Goal: Use online tool/utility: Use online tool/utility

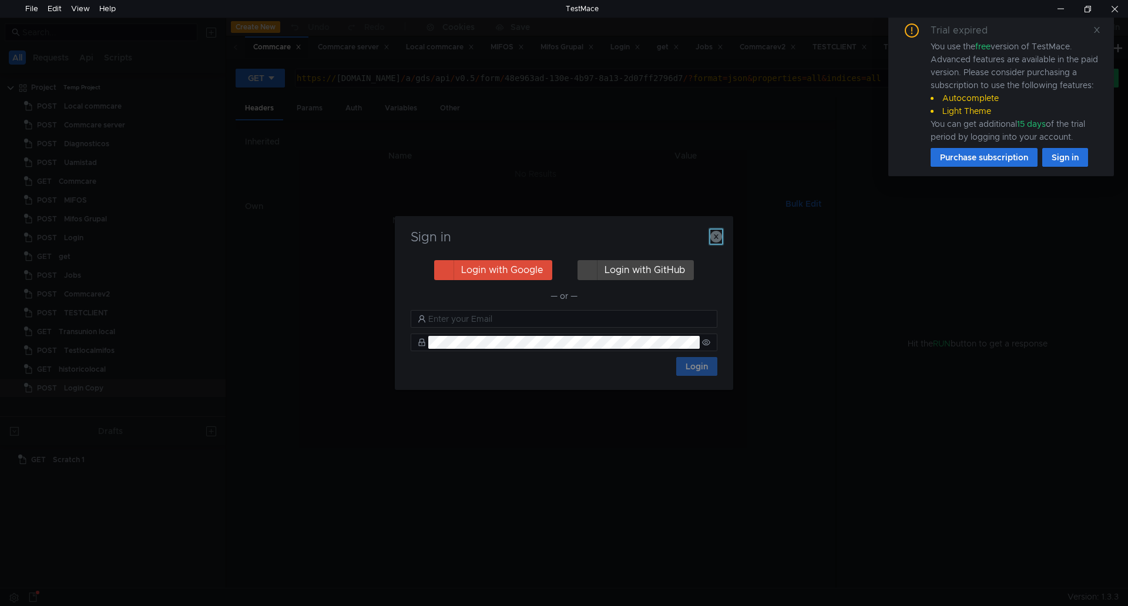
click at [715, 233] on icon "button" at bounding box center [716, 237] width 12 height 12
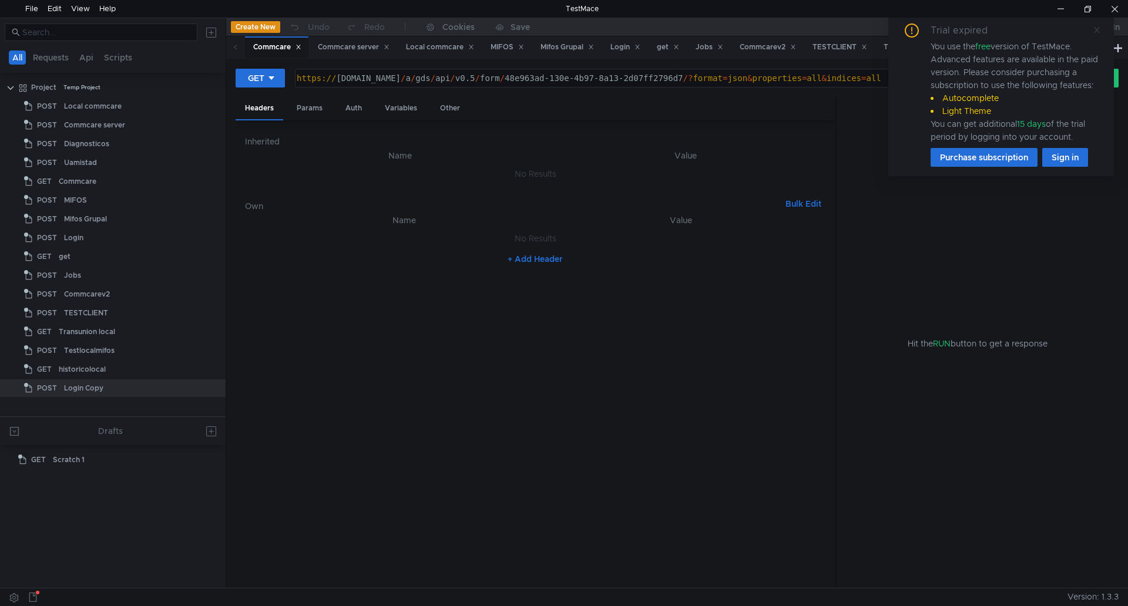
click at [1096, 28] on icon at bounding box center [1097, 30] width 6 height 6
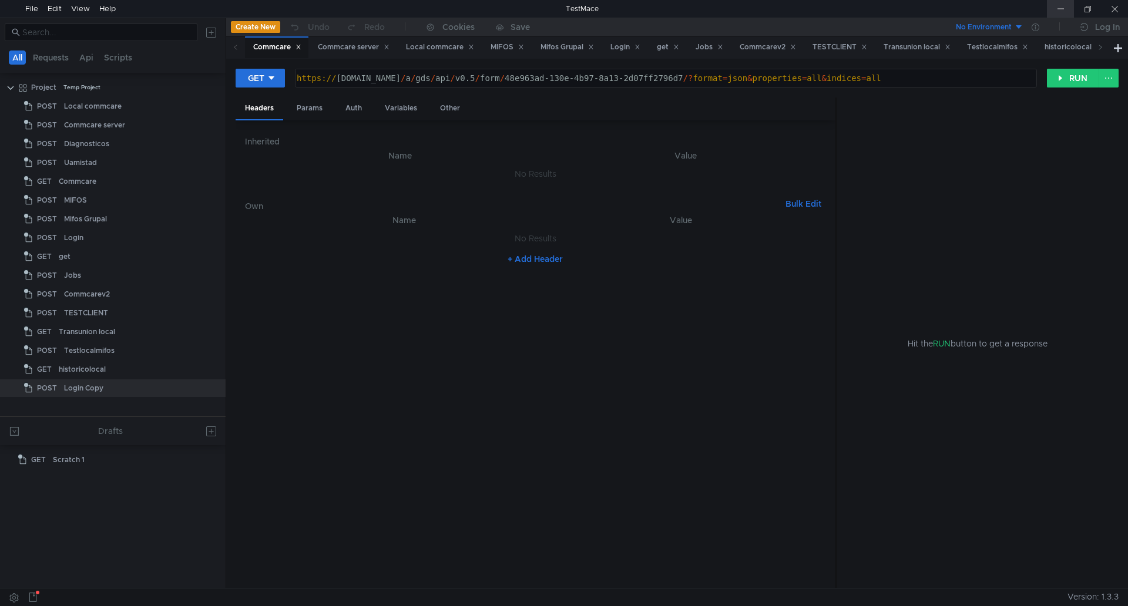
click at [1063, 8] on div at bounding box center [1060, 9] width 27 height 18
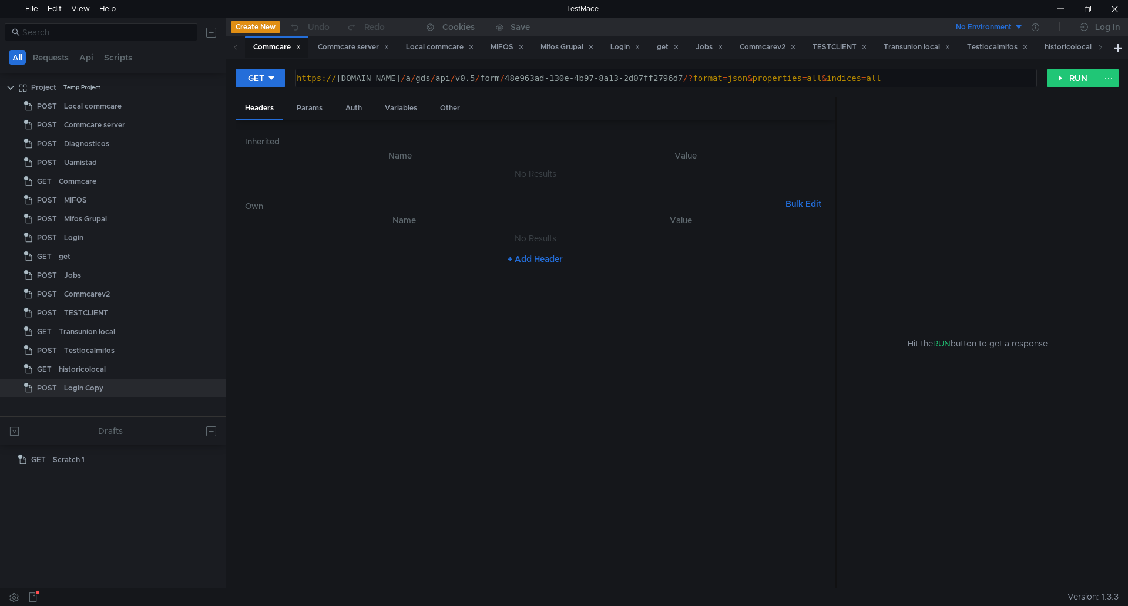
click at [254, 25] on button "Create New" at bounding box center [255, 27] width 49 height 12
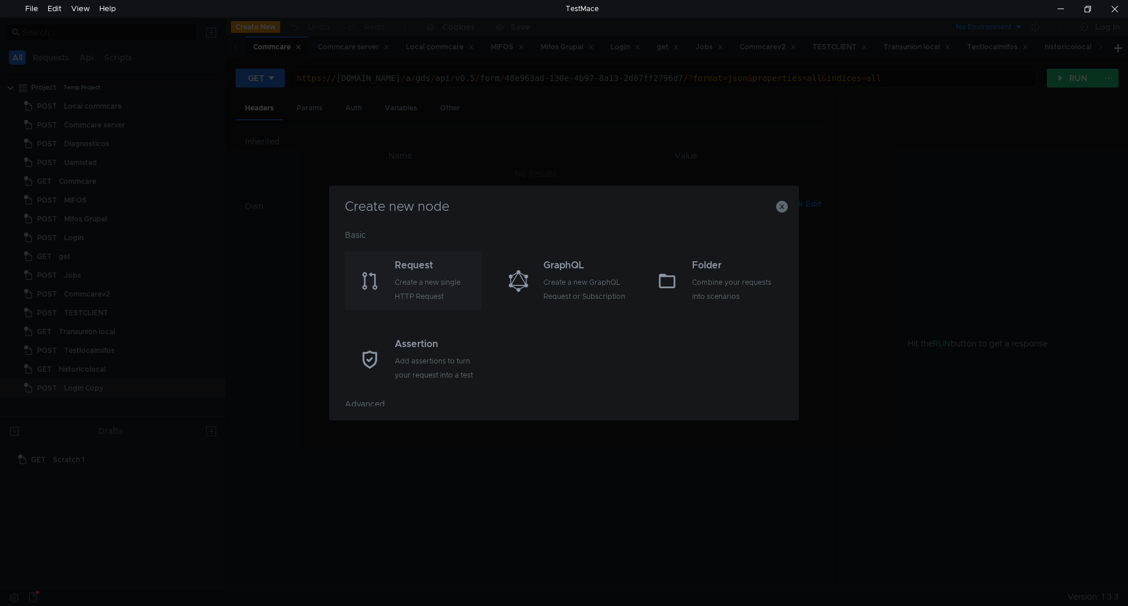
click at [418, 271] on div "Request" at bounding box center [437, 266] width 84 height 14
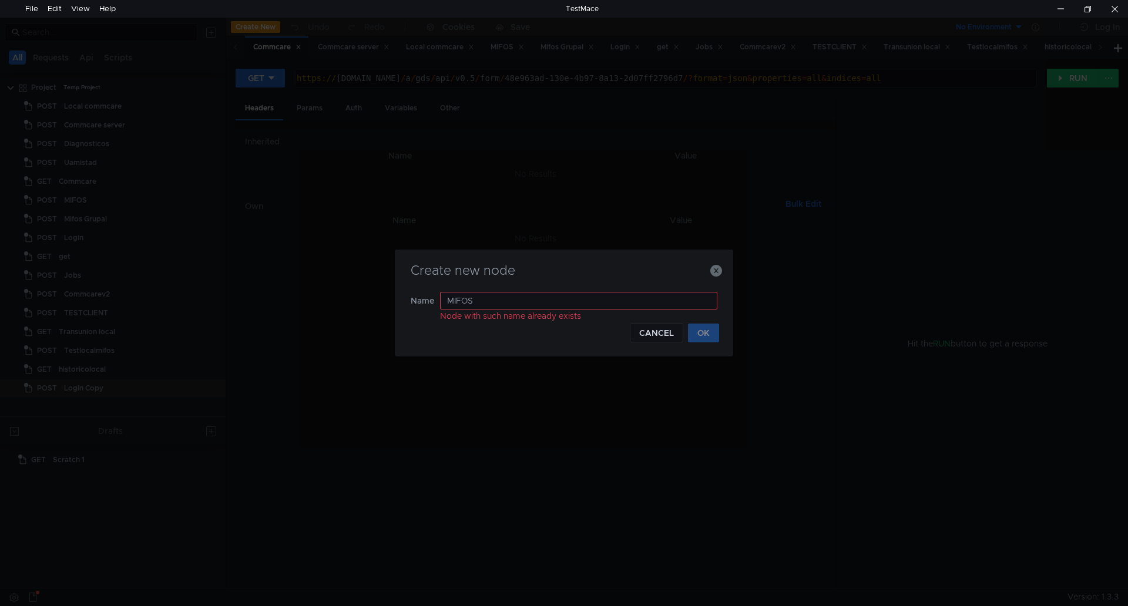
type input "MIFOS"
click at [712, 272] on icon "button" at bounding box center [716, 271] width 12 height 12
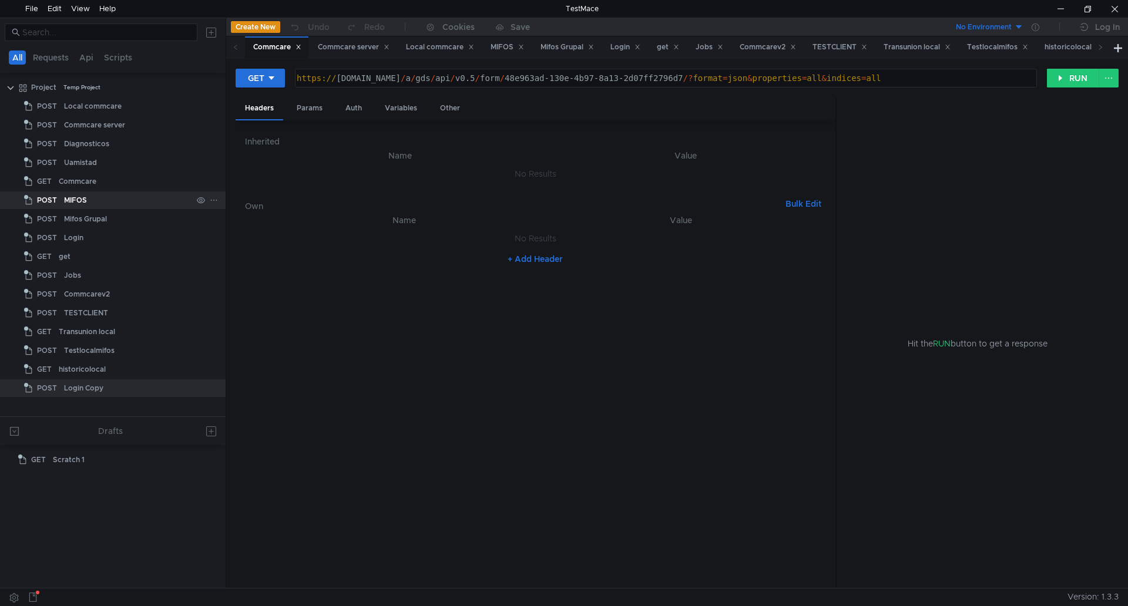
click at [75, 202] on div "MIFOS" at bounding box center [75, 201] width 23 height 18
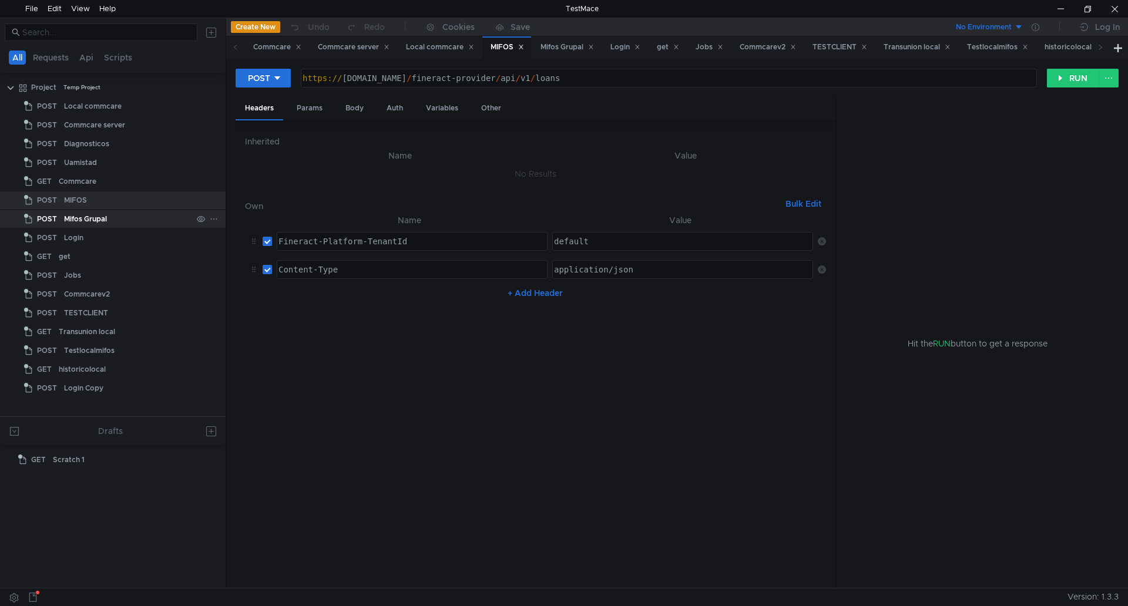
click at [88, 216] on div "Mifos Grupal" at bounding box center [85, 219] width 43 height 18
click at [95, 310] on div "TESTCLIENT" at bounding box center [86, 313] width 44 height 18
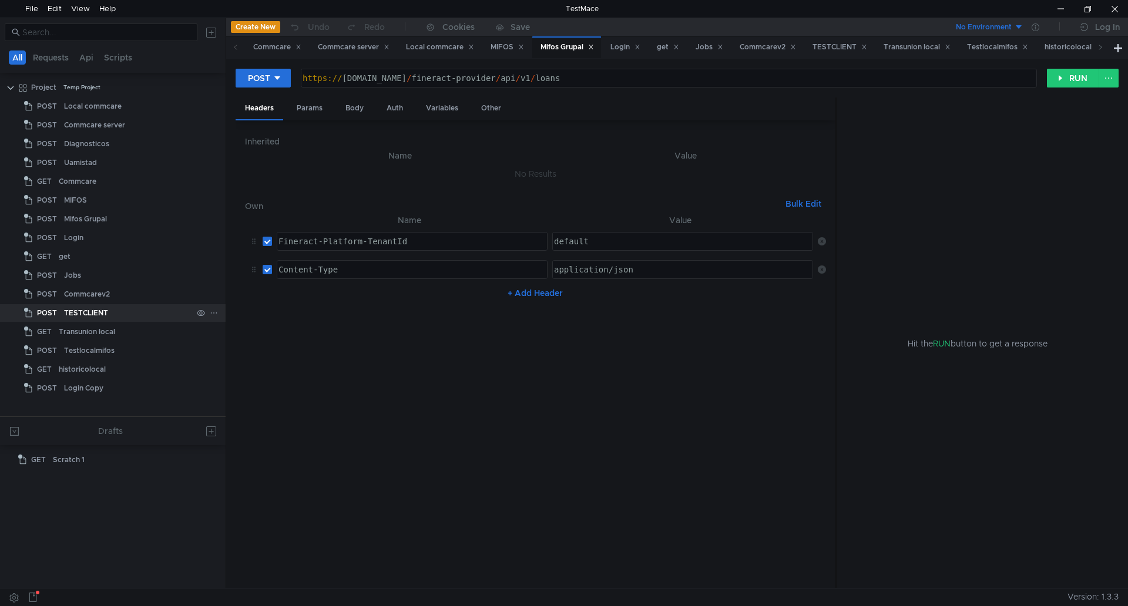
click at [95, 310] on div "TESTCLIENT" at bounding box center [86, 313] width 44 height 18
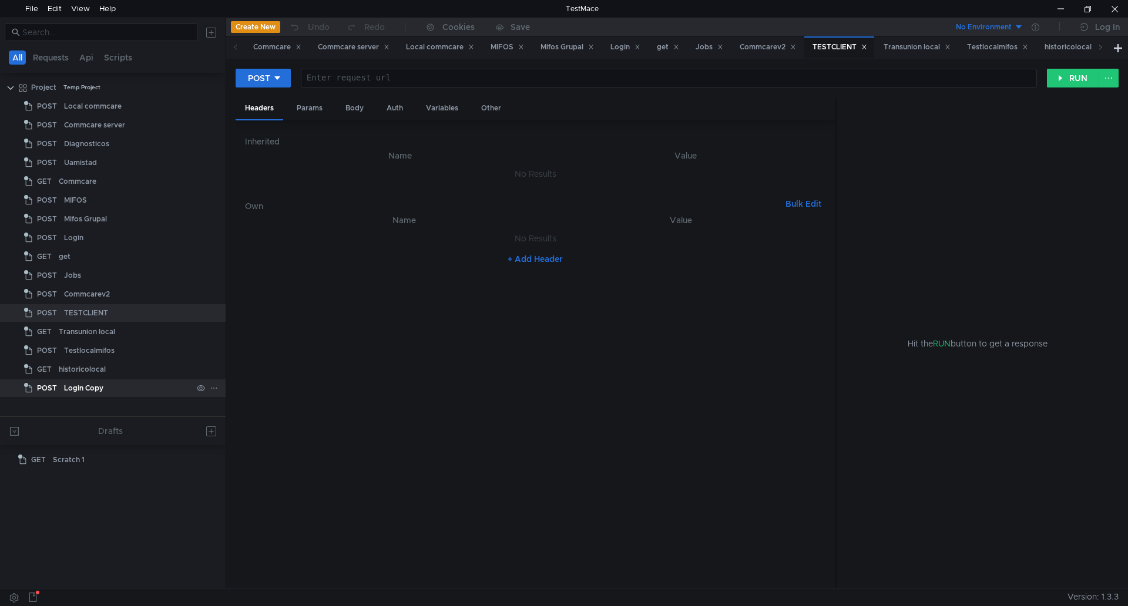
click at [75, 384] on div "Login Copy" at bounding box center [83, 389] width 39 height 18
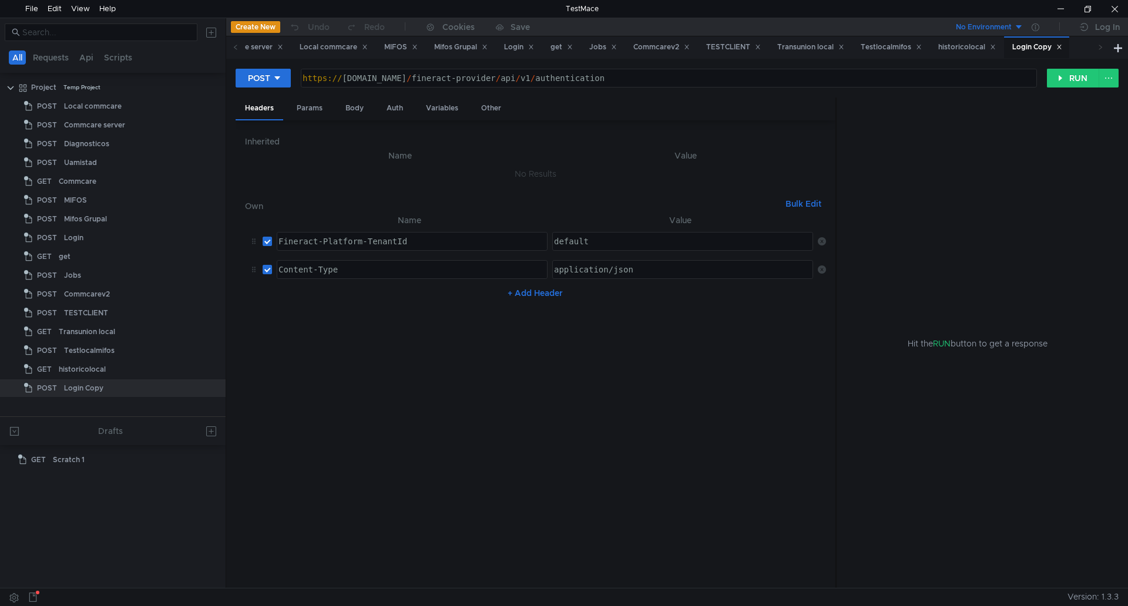
click at [256, 27] on button "Create New" at bounding box center [255, 27] width 49 height 12
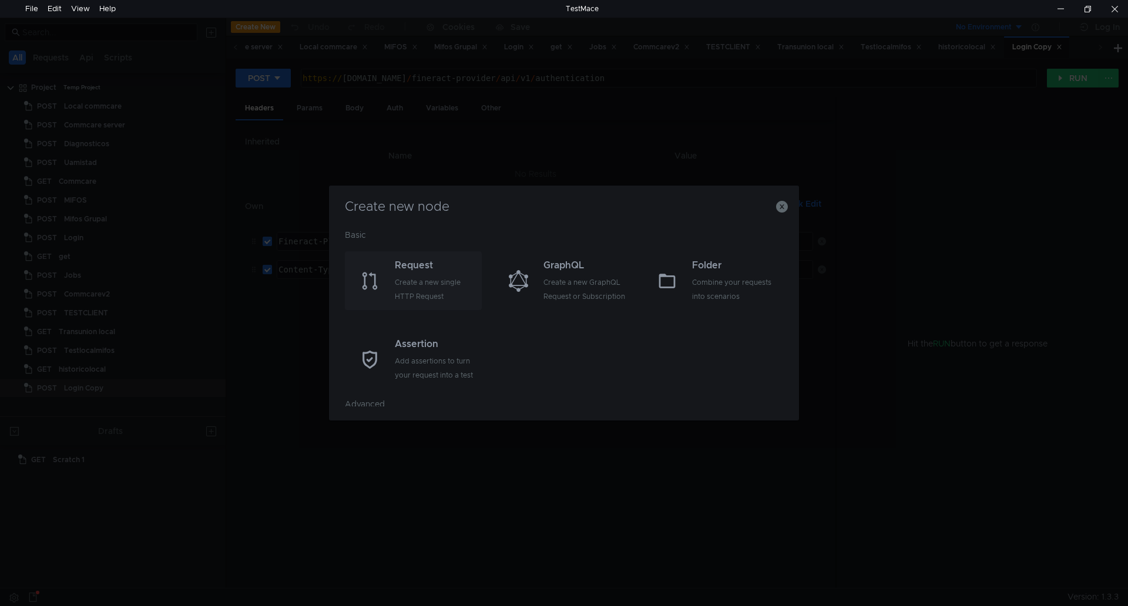
click at [394, 266] on div "Request Create a new single HTTP Request" at bounding box center [413, 281] width 137 height 59
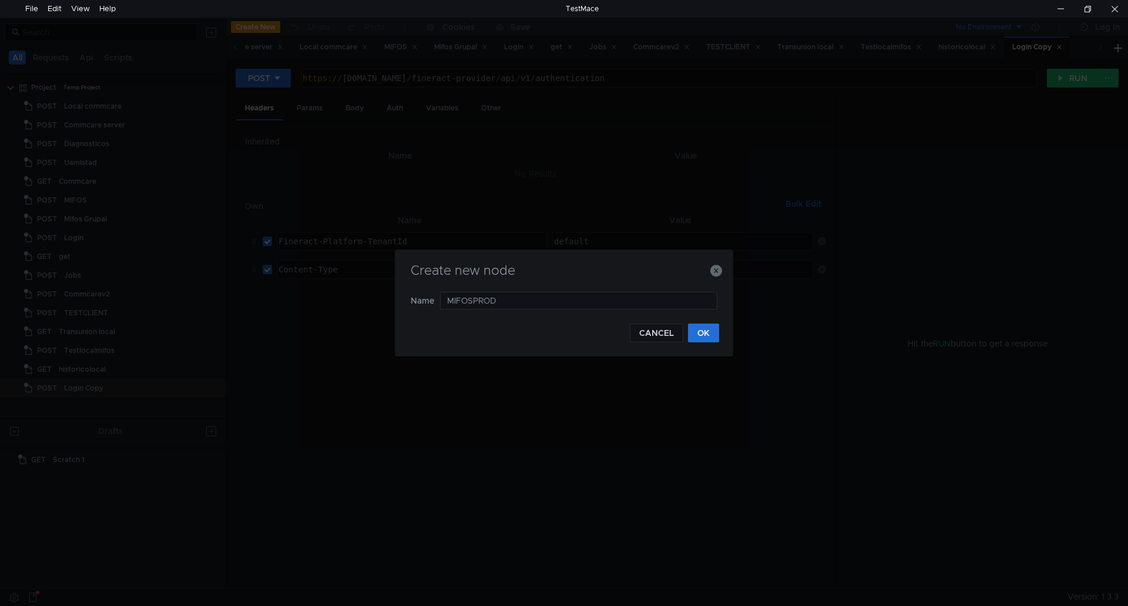
type input "MIFOSPROD"
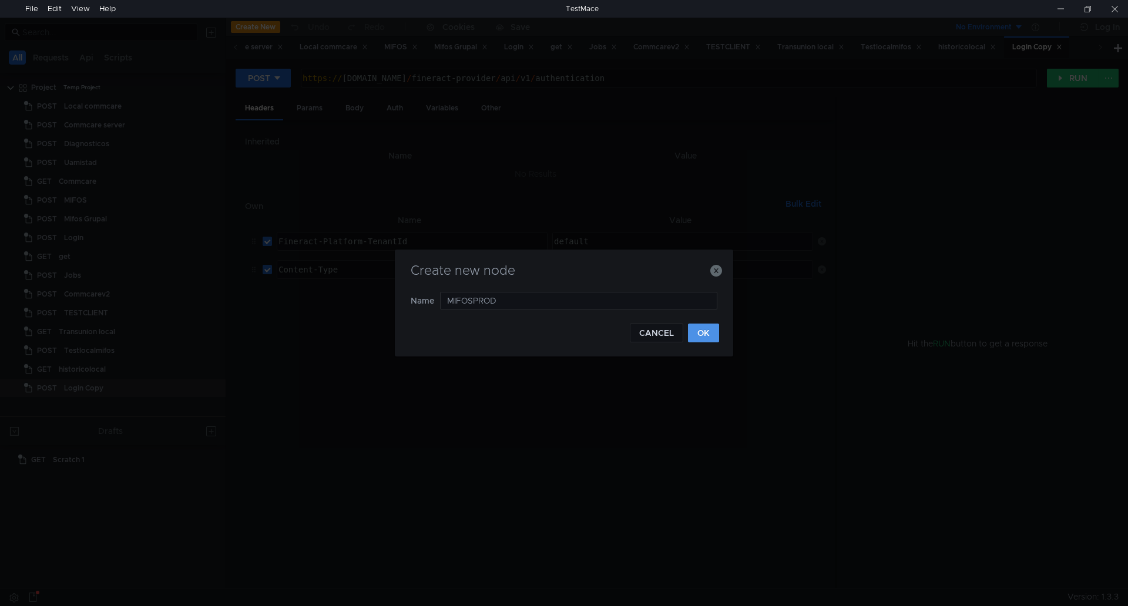
click at [710, 336] on button "OK" at bounding box center [703, 333] width 31 height 19
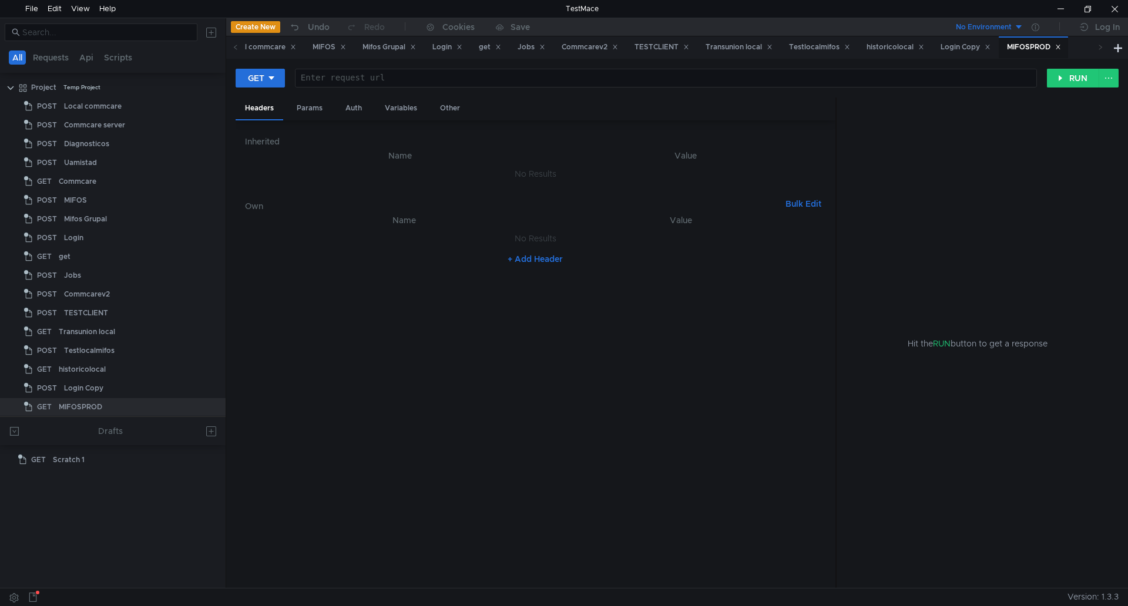
click at [398, 82] on div at bounding box center [664, 87] width 741 height 28
click at [358, 79] on div at bounding box center [664, 87] width 741 height 28
paste textarea "[URL][DOMAIN_NAME]"
type textarea "[URL][DOMAIN_NAME]"
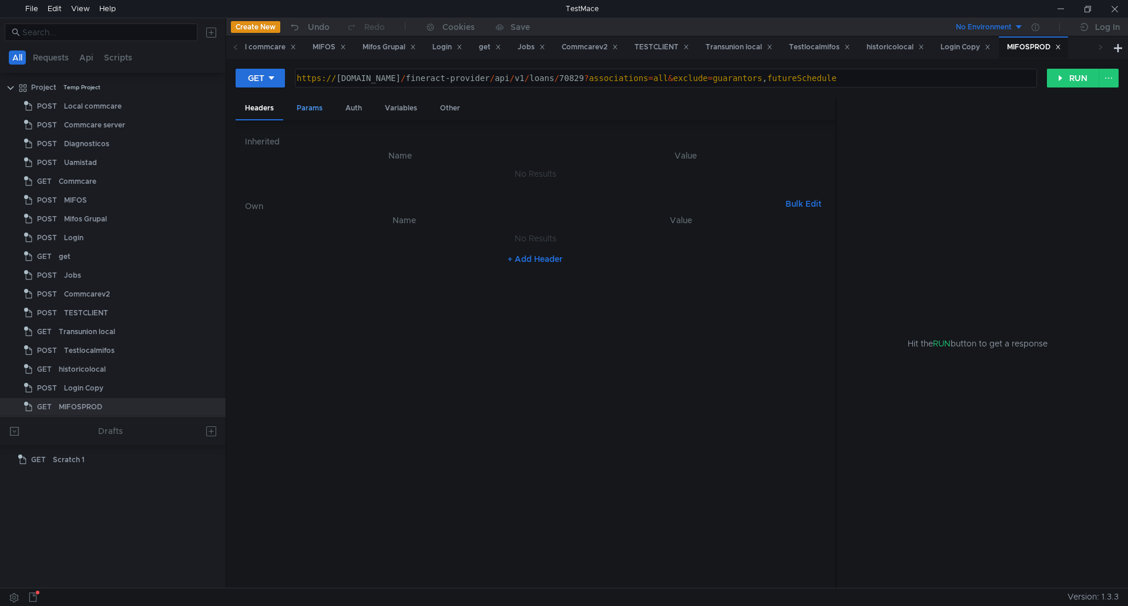
click at [316, 108] on div "Params" at bounding box center [309, 109] width 45 height 22
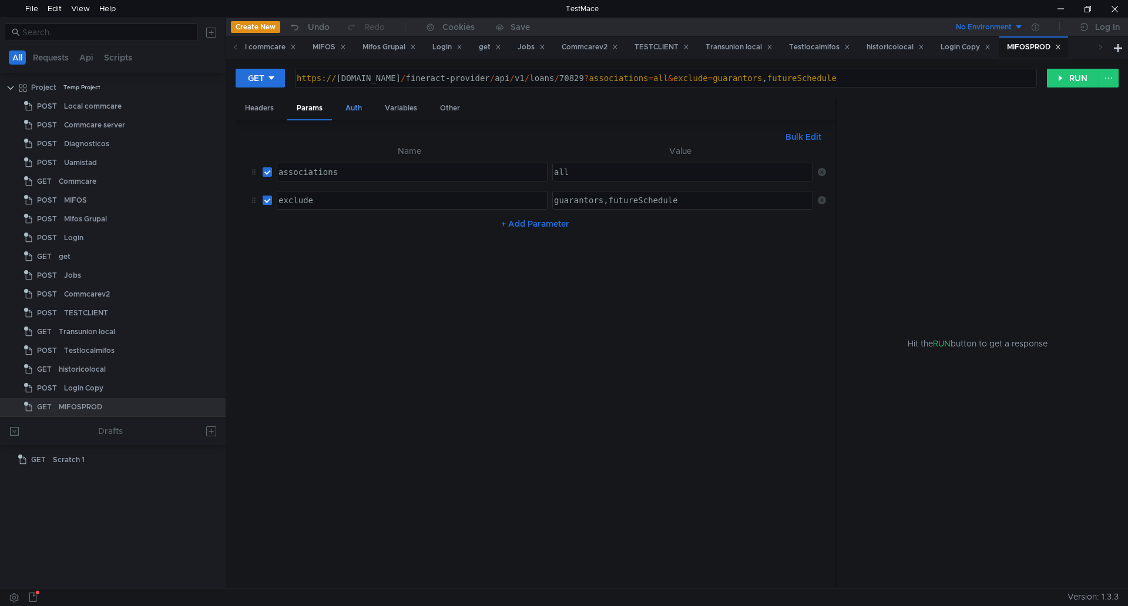
click at [354, 110] on div "Auth" at bounding box center [353, 109] width 35 height 22
click at [323, 133] on input at bounding box center [545, 138] width 531 height 16
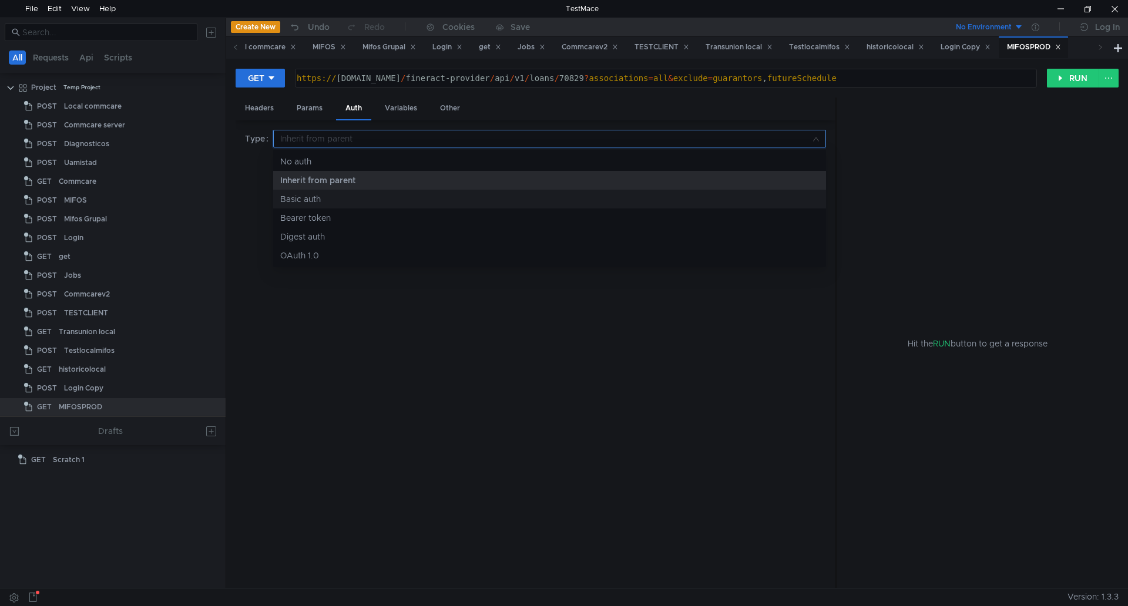
click at [306, 196] on div "Basic auth" at bounding box center [549, 199] width 539 height 13
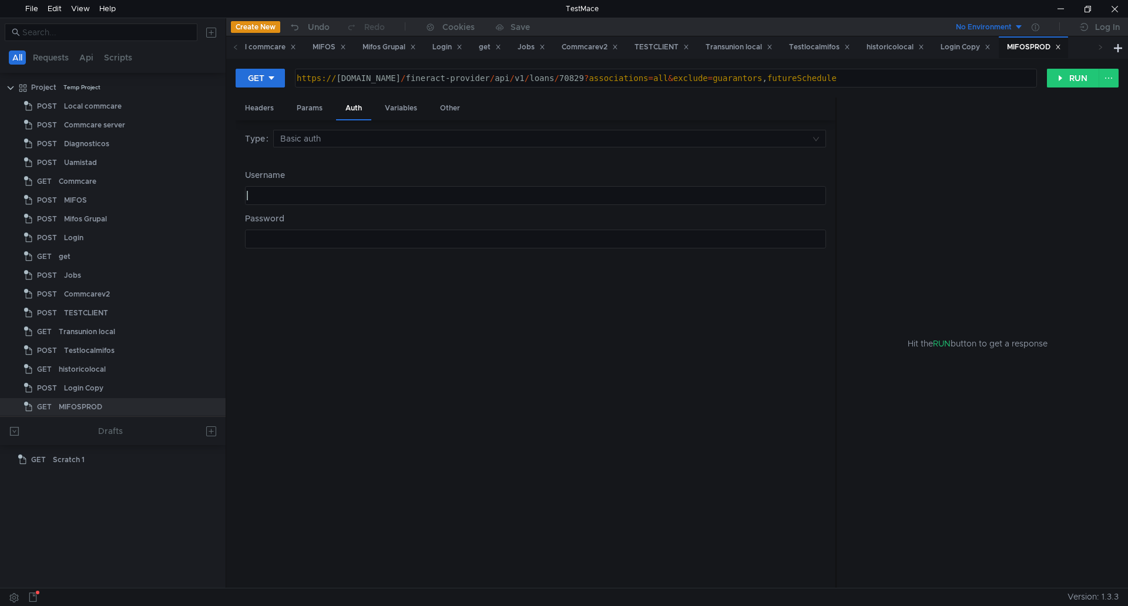
click at [317, 196] on div at bounding box center [534, 205] width 580 height 28
type textarea "Geec"
type textarea "F"
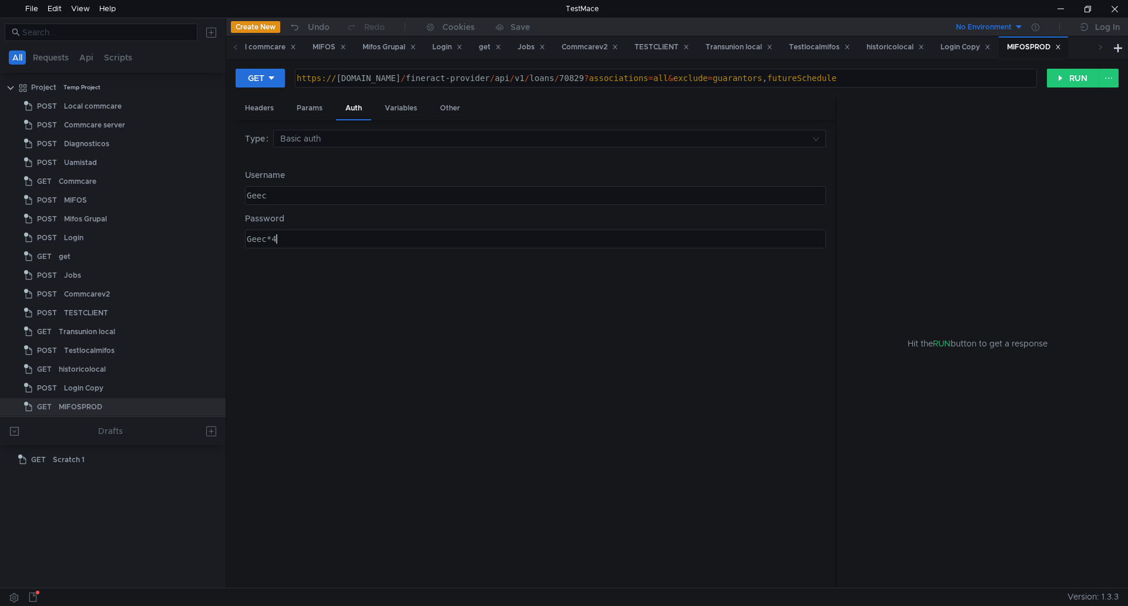
type textarea "Geec*4"
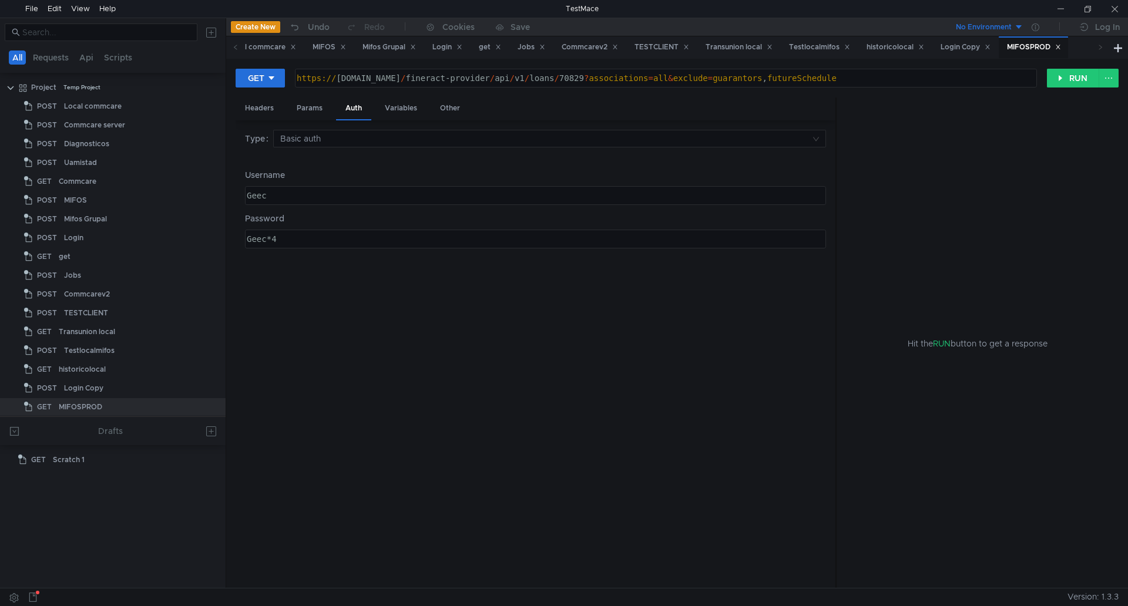
click at [425, 264] on div "Type Basic auth Username Geec Geec הההההההההההההההההההההההההההההההההההההההההההה…" at bounding box center [535, 355] width 581 height 450
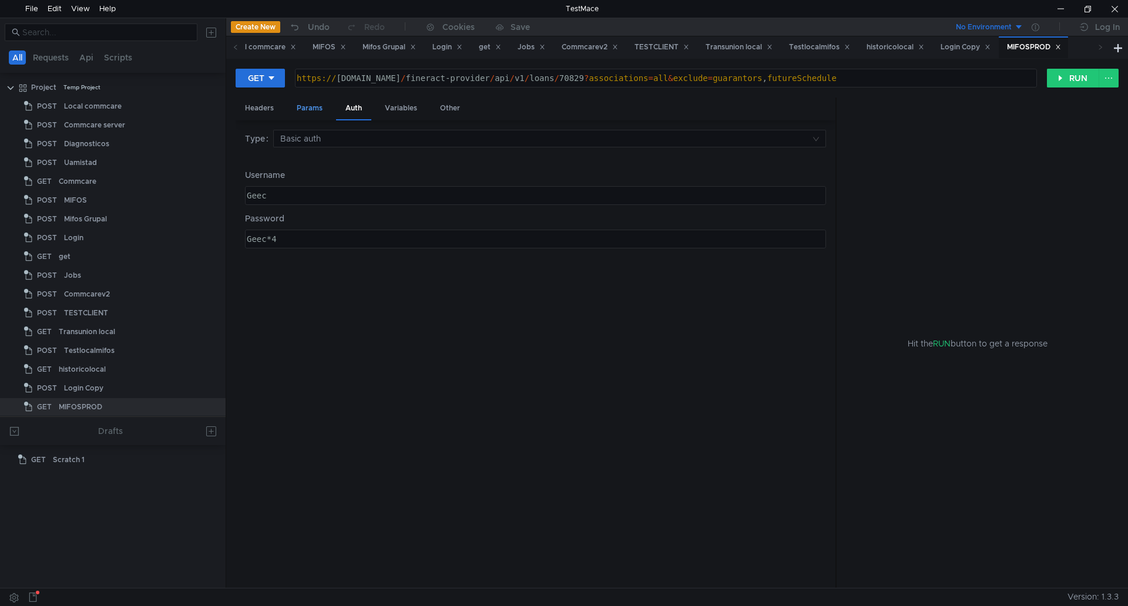
click at [308, 114] on div "Params" at bounding box center [309, 109] width 45 height 22
click at [263, 108] on div "Headers" at bounding box center [260, 109] width 48 height 22
click at [532, 259] on button "+ Add Header" at bounding box center [535, 259] width 65 height 14
click at [348, 237] on div at bounding box center [411, 251] width 270 height 28
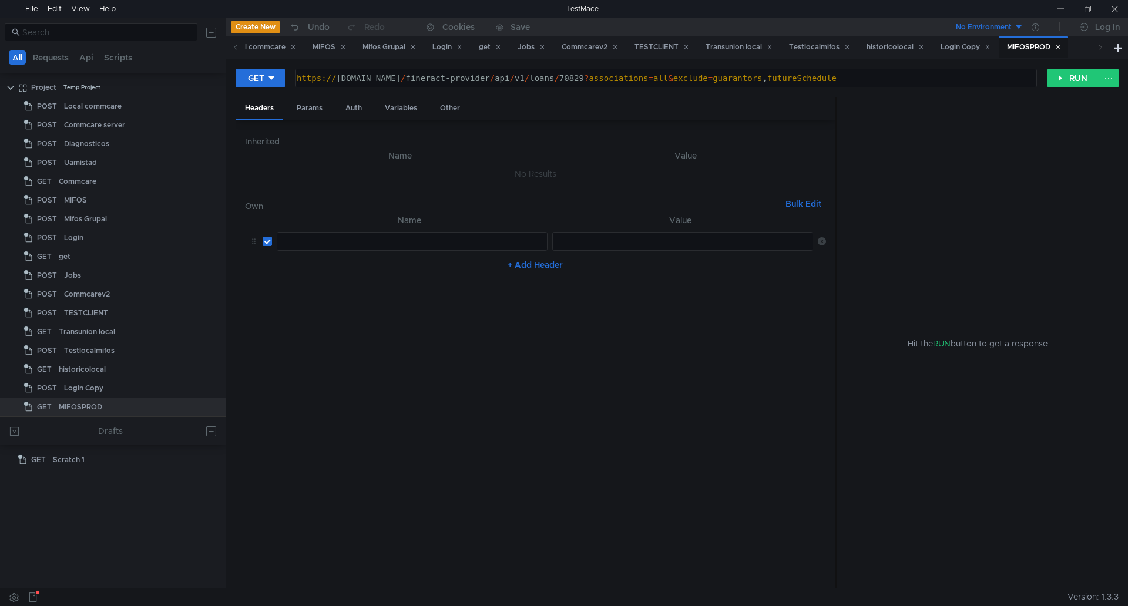
click at [336, 241] on div at bounding box center [411, 251] width 270 height 28
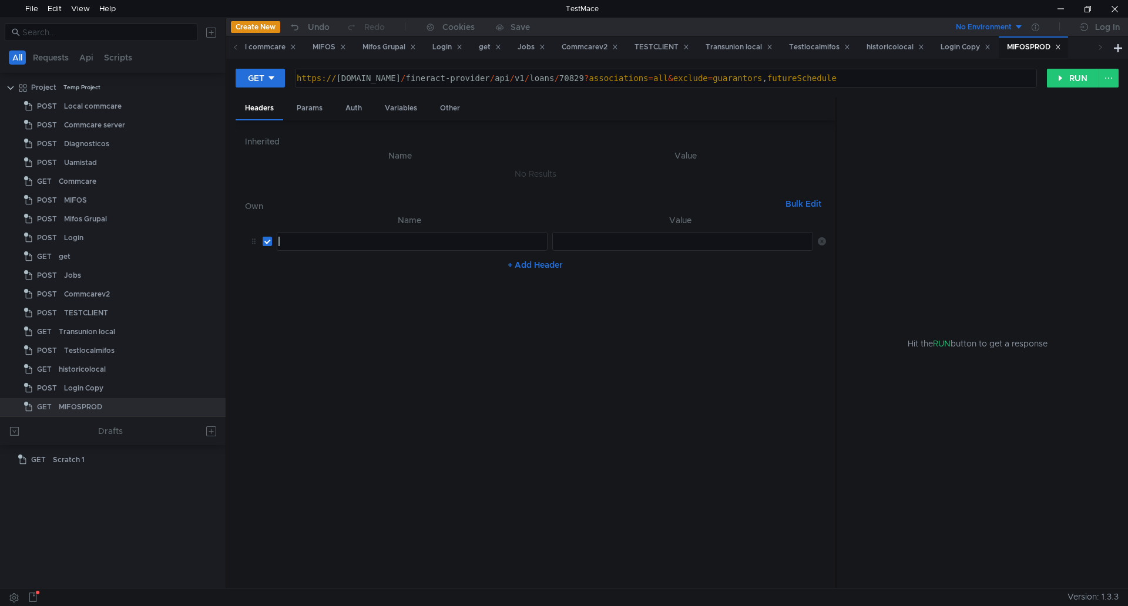
paste textarea "Fineract-Platform-TenantId"
type textarea "Fineract-Platform-TenantId"
click at [599, 240] on div at bounding box center [683, 251] width 263 height 28
type textarea "default"
click at [540, 266] on button "+ Add Header" at bounding box center [535, 265] width 65 height 14
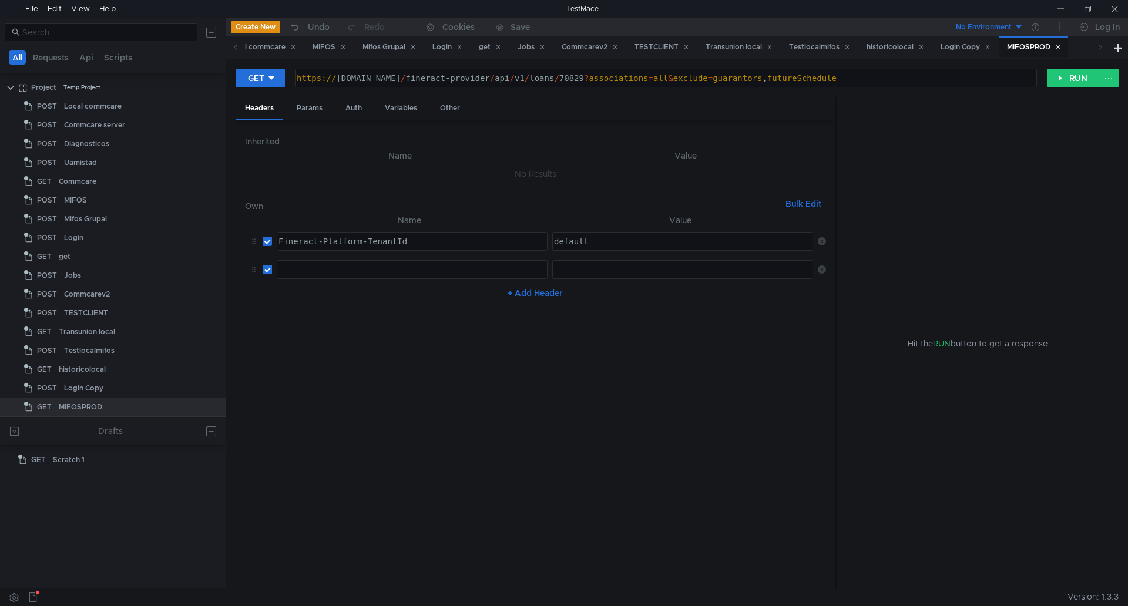
click at [338, 268] on div at bounding box center [411, 279] width 270 height 28
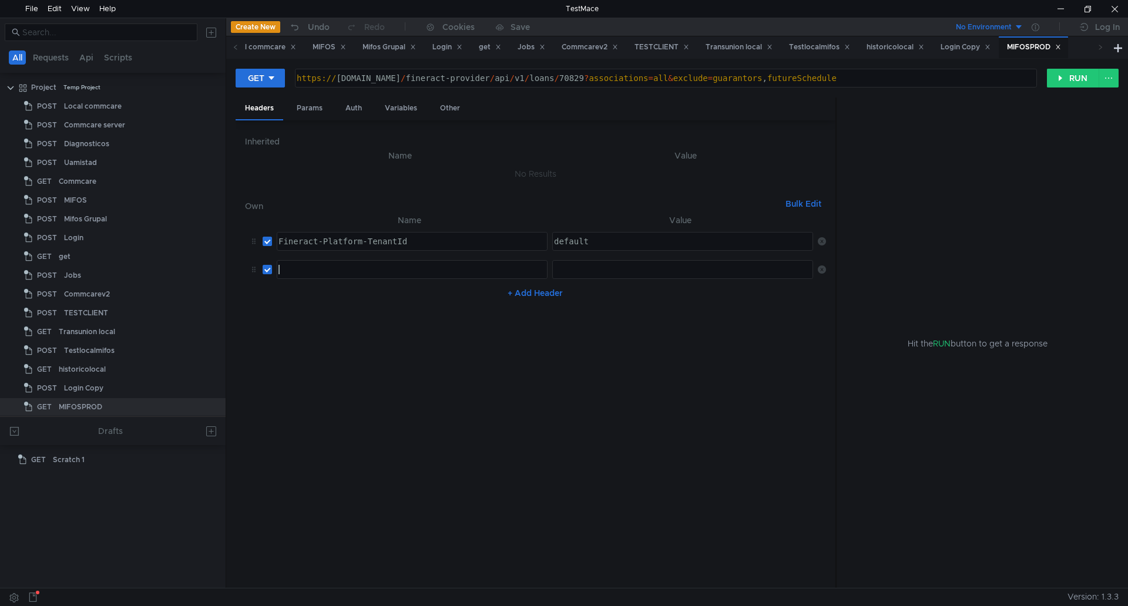
paste textarea "Content-Type"
type textarea "Content-Type"
click at [596, 274] on div at bounding box center [683, 279] width 263 height 28
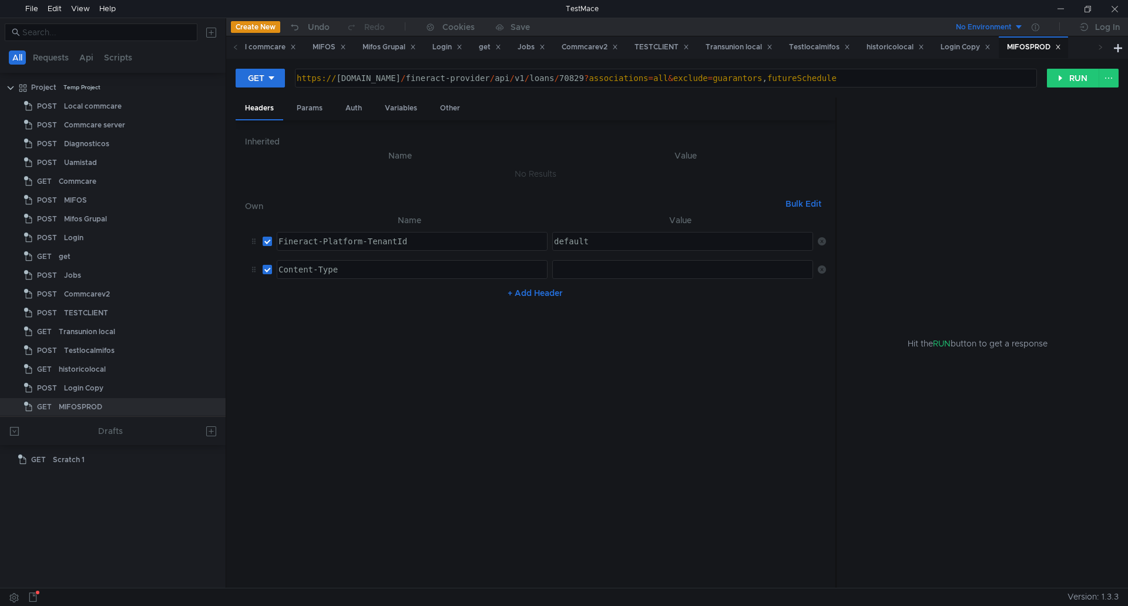
click at [588, 267] on div at bounding box center [683, 279] width 263 height 28
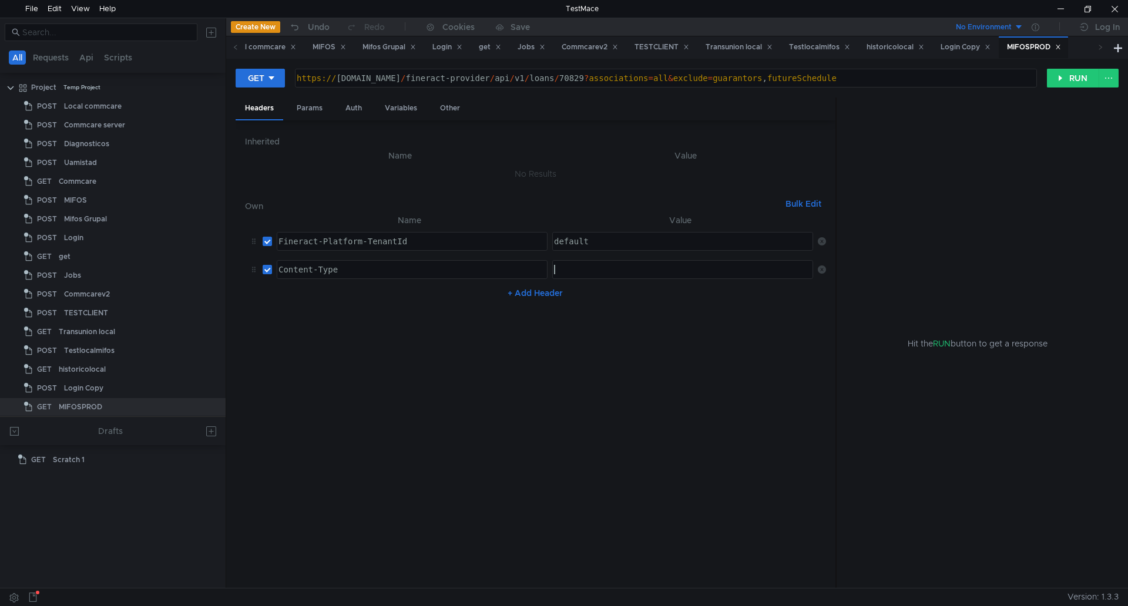
paste textarea "application/json"
type textarea "application/json"
click at [743, 297] on div "+ Add Header" at bounding box center [535, 293] width 581 height 19
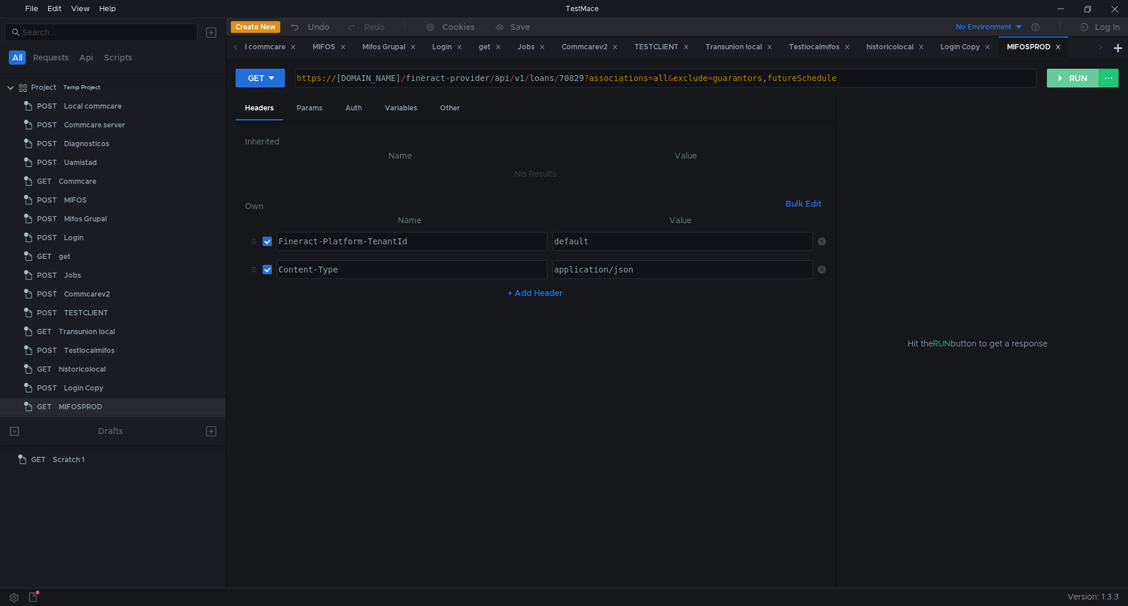
click at [1067, 82] on button "RUN" at bounding box center [1073, 78] width 52 height 19
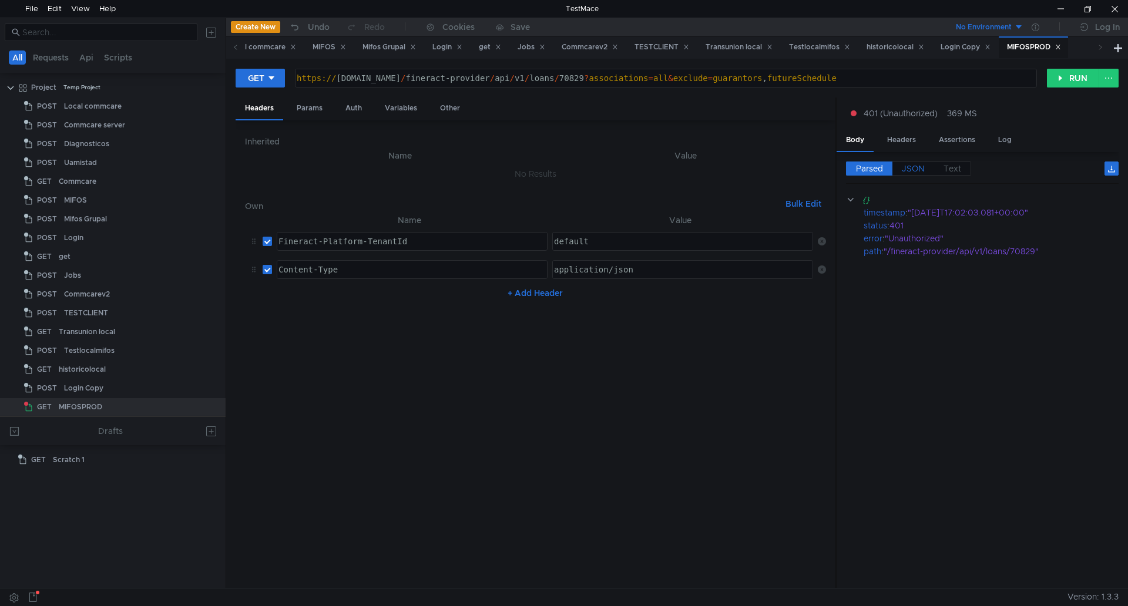
click at [914, 171] on span "JSON" at bounding box center [913, 168] width 23 height 11
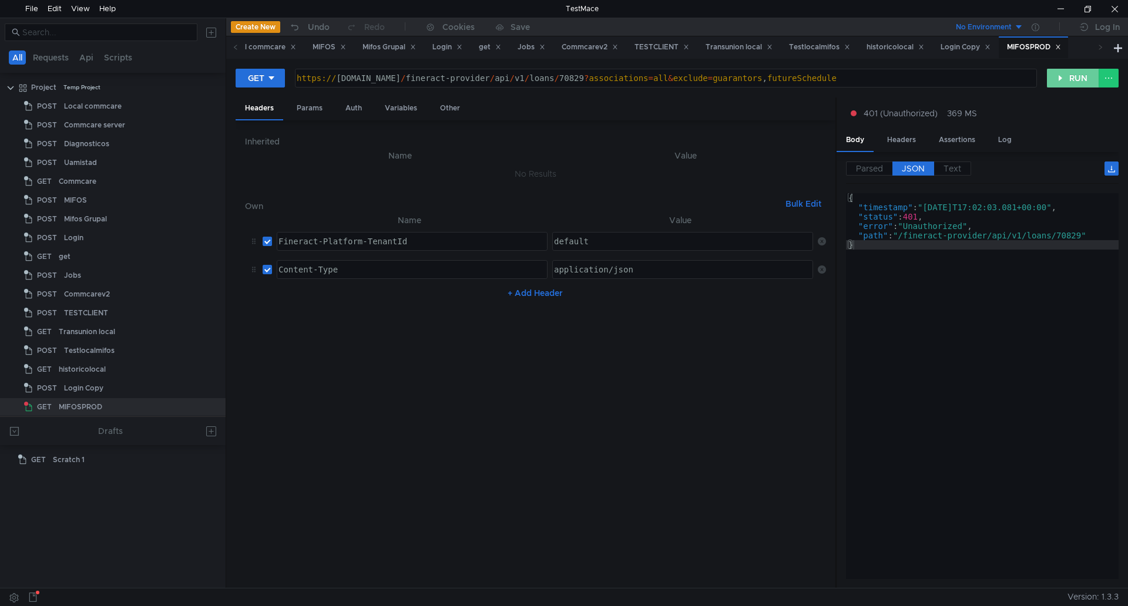
click at [1077, 78] on button "RUN" at bounding box center [1073, 78] width 52 height 19
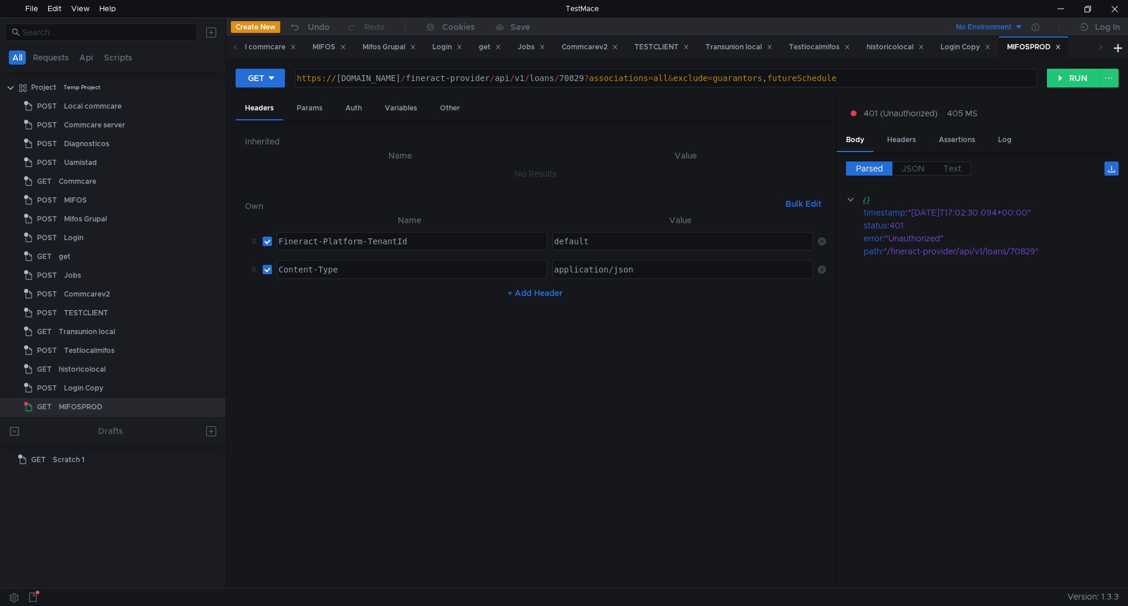
click at [868, 173] on span "Parsed" at bounding box center [869, 168] width 27 height 11
click at [1083, 79] on button "RUN" at bounding box center [1073, 78] width 52 height 19
click at [317, 109] on div "Params" at bounding box center [309, 109] width 45 height 22
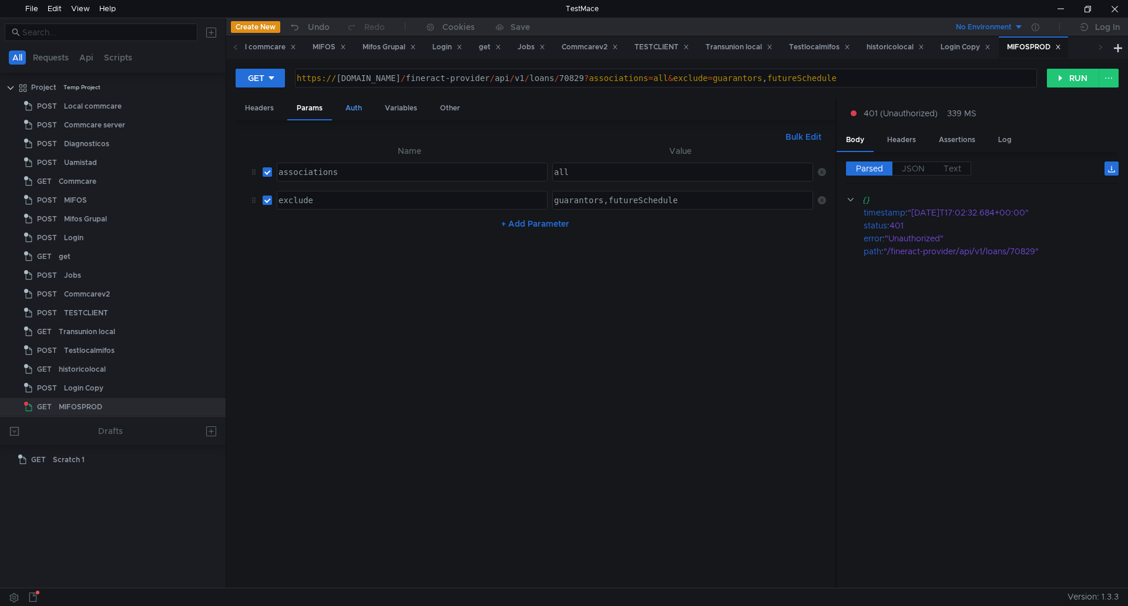
click at [351, 105] on div "Auth" at bounding box center [353, 109] width 35 height 22
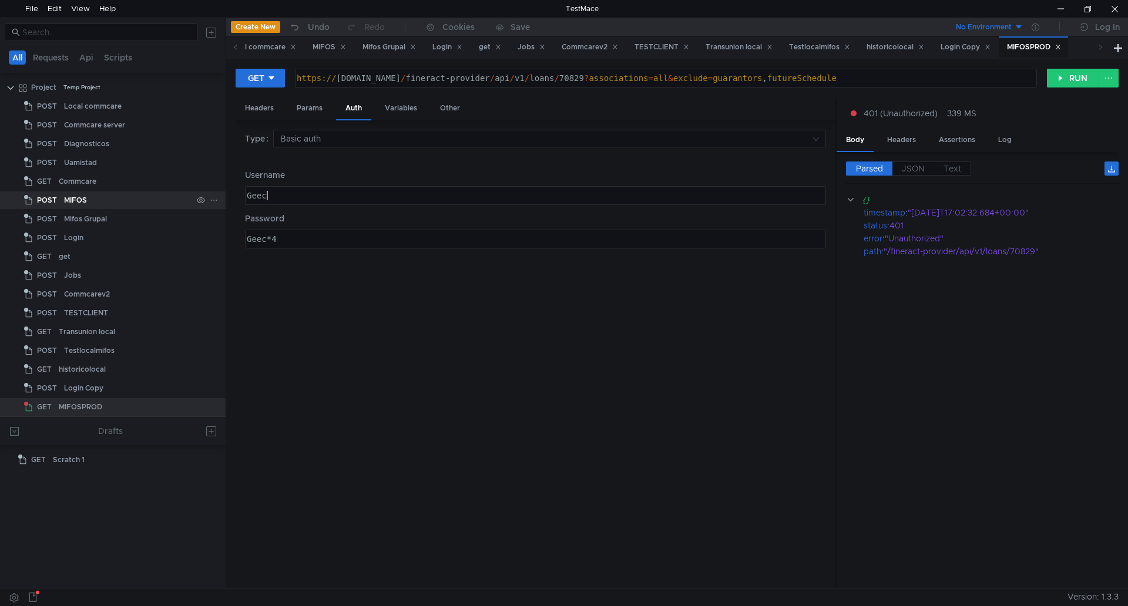
drag, startPoint x: 297, startPoint y: 193, endPoint x: 196, endPoint y: 199, distance: 100.7
click at [196, 199] on as-split "All Requests Api Scripts Project Temp Project POST Local commcare POST Commcare…" at bounding box center [564, 303] width 1128 height 571
type textarea "101008"
click at [1064, 73] on button "RUN" at bounding box center [1073, 78] width 52 height 19
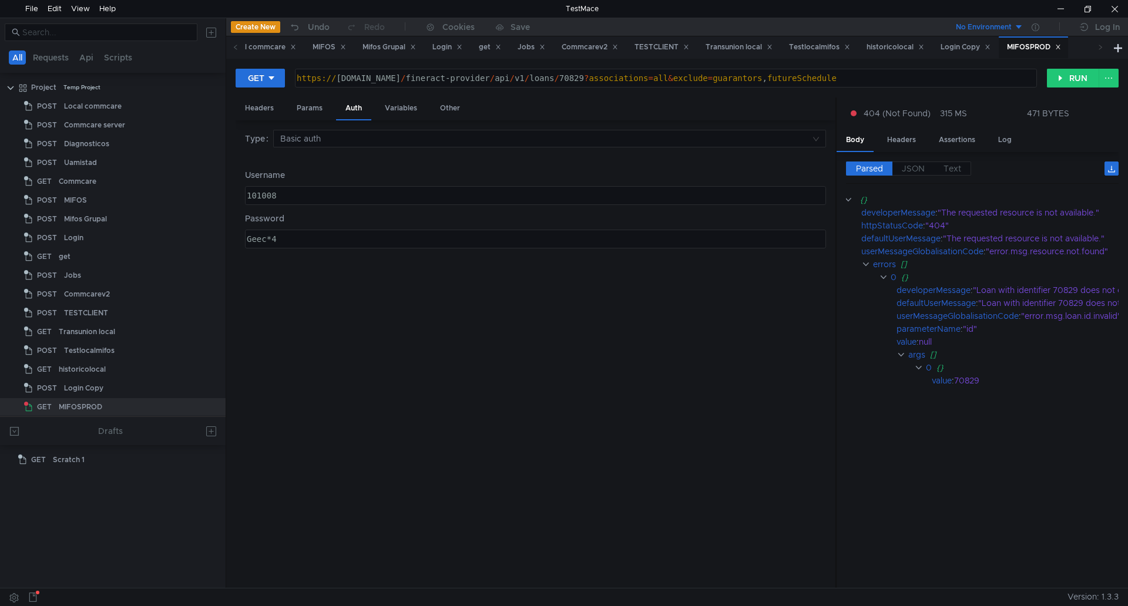
scroll to position [0, 0]
drag, startPoint x: 643, startPoint y: 79, endPoint x: 666, endPoint y: 78, distance: 22.9
click at [666, 78] on div "https:// [DOMAIN_NAME] / fineract-provider / api / v1 / loans / 70829 ? associa…" at bounding box center [664, 87] width 741 height 28
click at [1064, 8] on div at bounding box center [1060, 9] width 27 height 18
